Goal: Transaction & Acquisition: Purchase product/service

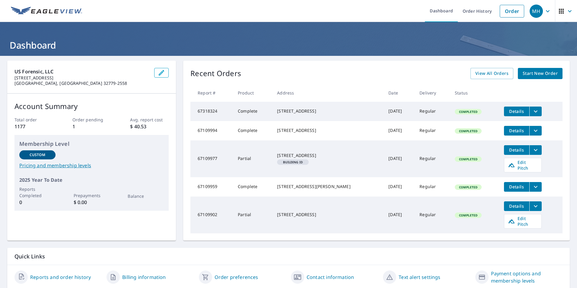
click at [461, 72] on span "Start New Order" at bounding box center [540, 74] width 35 height 8
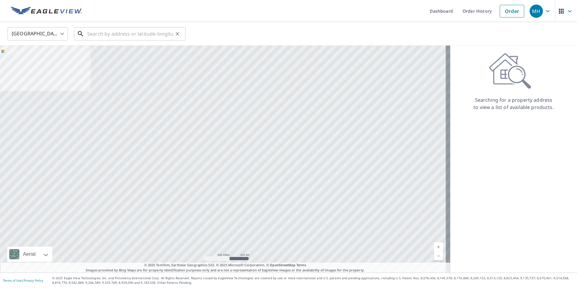
click at [91, 31] on input "text" at bounding box center [130, 33] width 86 height 17
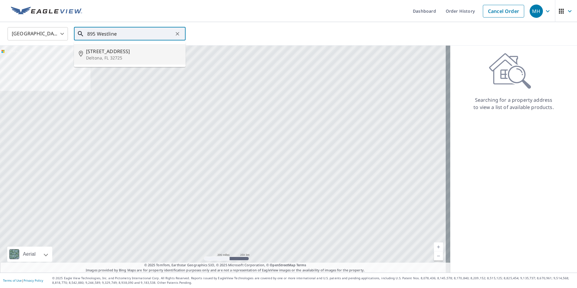
click at [103, 53] on span "[STREET_ADDRESS]" at bounding box center [133, 51] width 95 height 7
type input "[STREET_ADDRESS]"
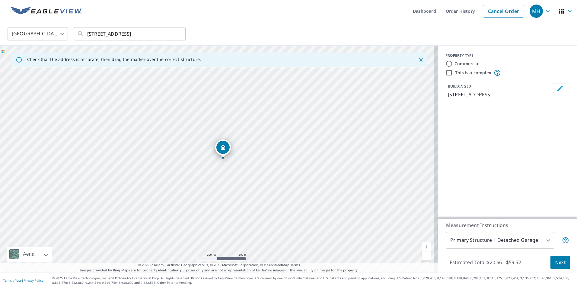
click at [423, 247] on link "Current Level 17, Zoom In" at bounding box center [426, 247] width 9 height 9
click at [423, 247] on link "Current Level 18, Zoom In" at bounding box center [426, 247] width 9 height 9
drag, startPoint x: 218, startPoint y: 149, endPoint x: 221, endPoint y: 145, distance: 4.9
drag, startPoint x: 217, startPoint y: 148, endPoint x: 270, endPoint y: 153, distance: 54.0
click at [423, 246] on link "Current Level 19, Zoom In" at bounding box center [426, 247] width 9 height 9
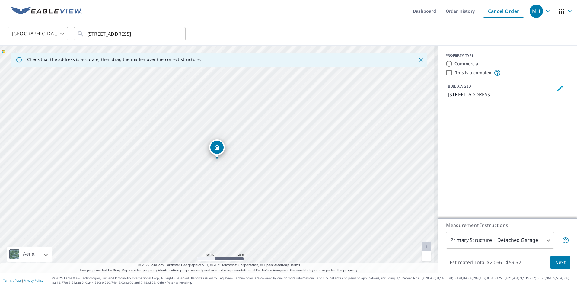
click at [423, 246] on link "Current Level 19, Zoom In Disabled" at bounding box center [426, 247] width 9 height 9
click at [423, 246] on link "Current Level 20, Zoom In Disabled" at bounding box center [426, 247] width 9 height 9
click at [105, 175] on div "[STREET_ADDRESS]" at bounding box center [219, 159] width 438 height 227
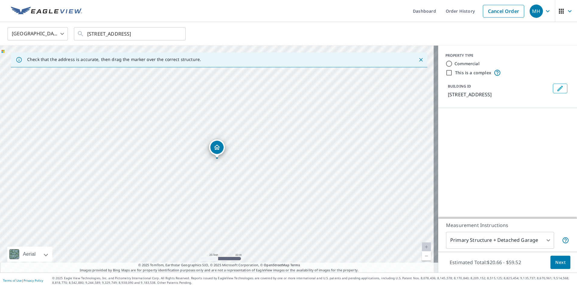
click at [102, 162] on div "[STREET_ADDRESS]" at bounding box center [219, 159] width 438 height 227
click at [103, 153] on div "[STREET_ADDRESS]" at bounding box center [219, 159] width 438 height 227
